Goal: Task Accomplishment & Management: Use online tool/utility

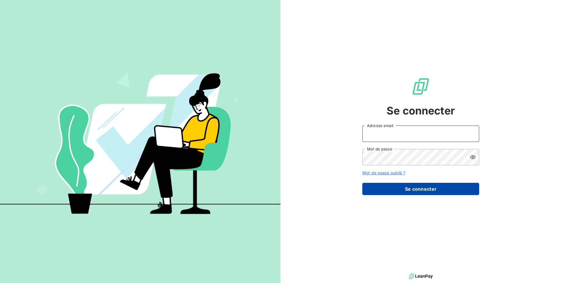
type input "[EMAIL_ADDRESS][DOMAIN_NAME]"
click at [396, 187] on button "Se connecter" at bounding box center [421, 189] width 117 height 12
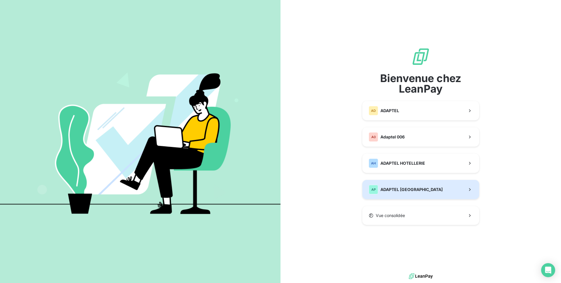
click at [370, 185] on div "AP" at bounding box center [373, 189] width 9 height 9
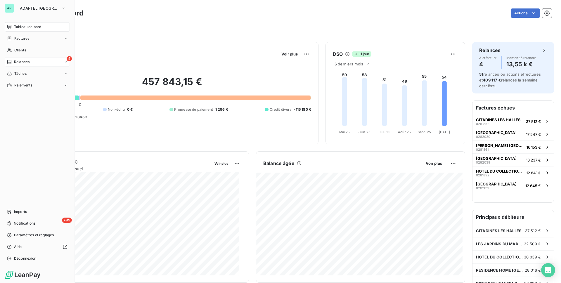
click at [22, 63] on span "Relances" at bounding box center [21, 61] width 15 height 5
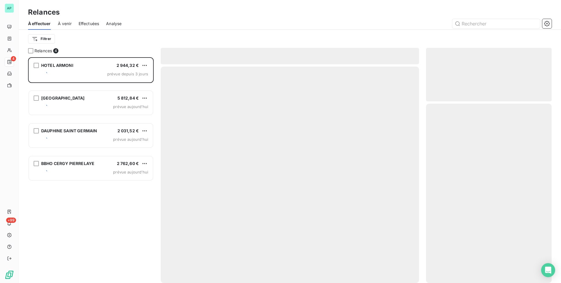
scroll to position [221, 121]
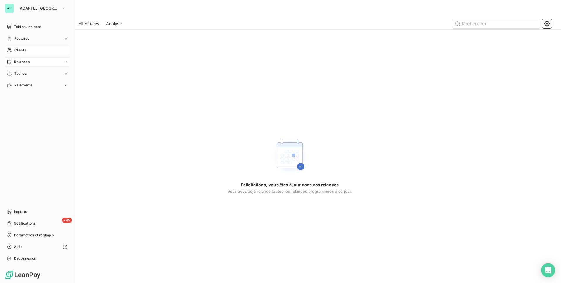
click at [28, 54] on div "Clients" at bounding box center [37, 50] width 65 height 9
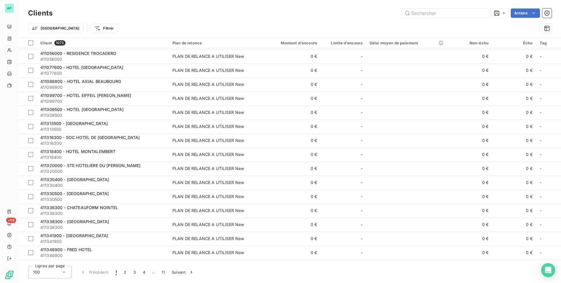
scroll to position [1190, 0]
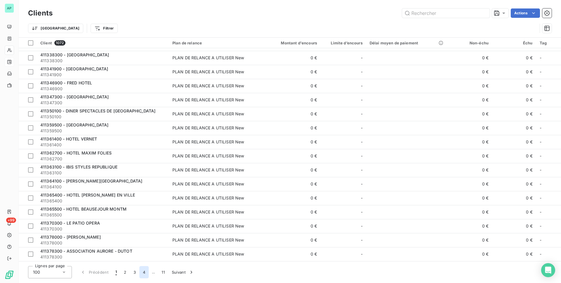
click at [143, 272] on button "4" at bounding box center [143, 272] width 9 height 12
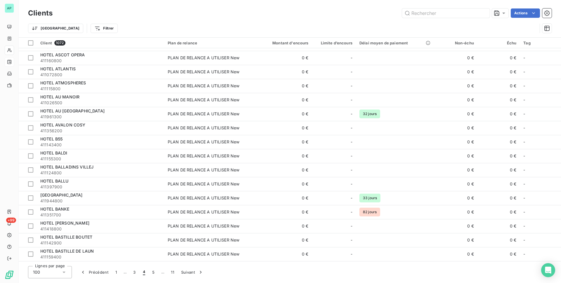
click at [137, 36] on div "Trier Filtrer" at bounding box center [290, 28] width 524 height 18
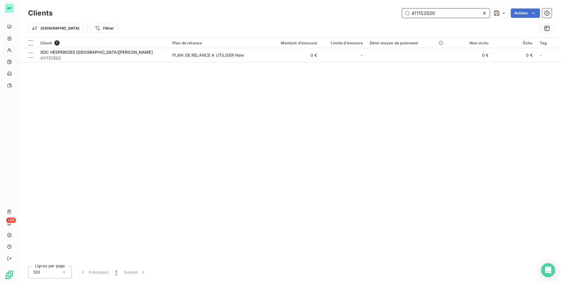
click at [459, 13] on input "411153500" at bounding box center [446, 12] width 88 height 9
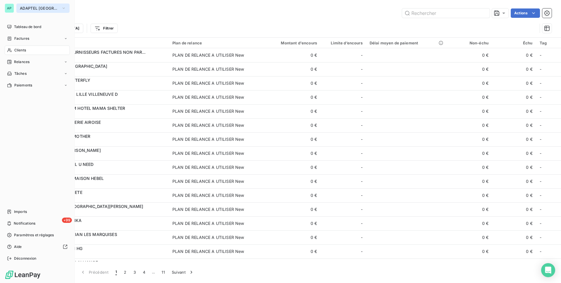
click at [42, 6] on button "ADAPTEL [GEOGRAPHIC_DATA]" at bounding box center [42, 8] width 53 height 9
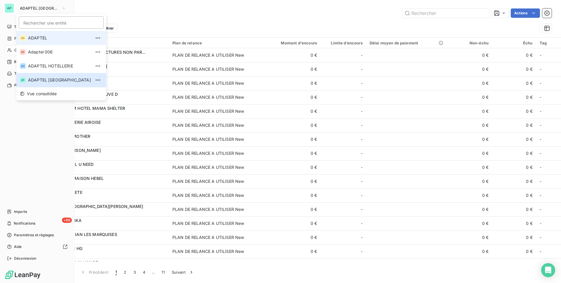
click at [56, 42] on li "AD ADAPTEL" at bounding box center [61, 38] width 90 height 14
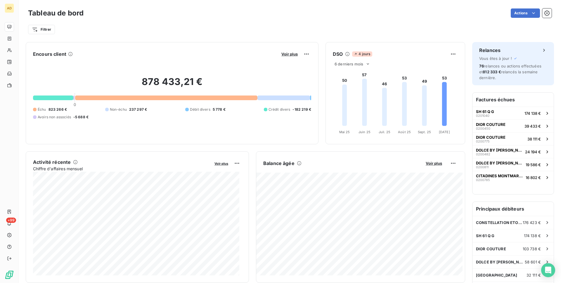
click at [395, 23] on div "Filtrer" at bounding box center [290, 27] width 524 height 16
click at [437, 15] on div "Actions" at bounding box center [321, 12] width 461 height 9
click at [460, 7] on div "Tableau de bord Actions" at bounding box center [290, 13] width 524 height 12
click at [313, 14] on div "Actions" at bounding box center [321, 12] width 461 height 9
click at [471, 24] on div "Filtrer" at bounding box center [290, 27] width 524 height 16
